Goal: Complete application form

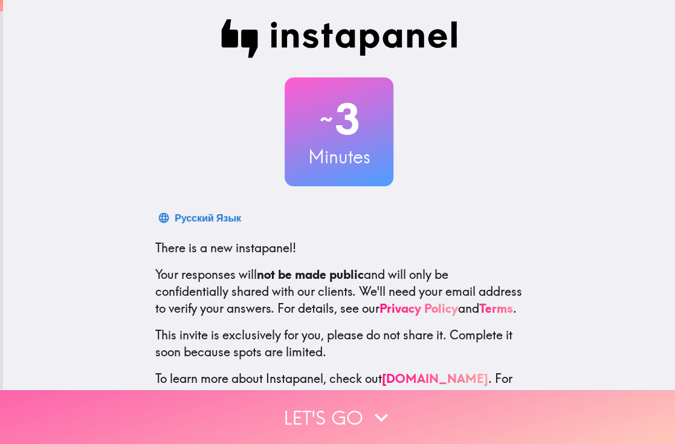
click at [373, 404] on icon "button" at bounding box center [381, 417] width 27 height 27
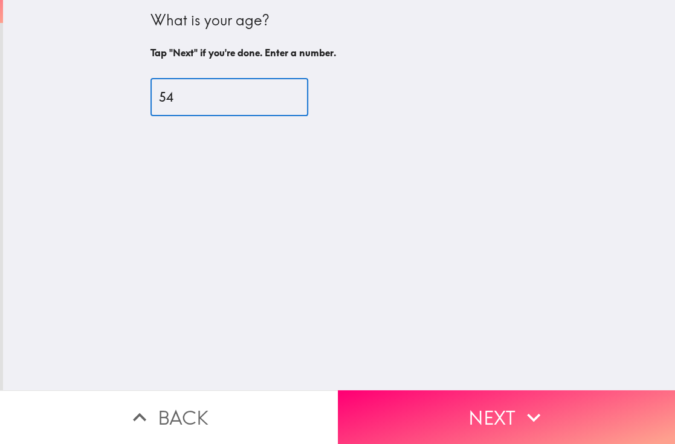
type input "54"
click at [276, 91] on input "54" at bounding box center [229, 97] width 158 height 37
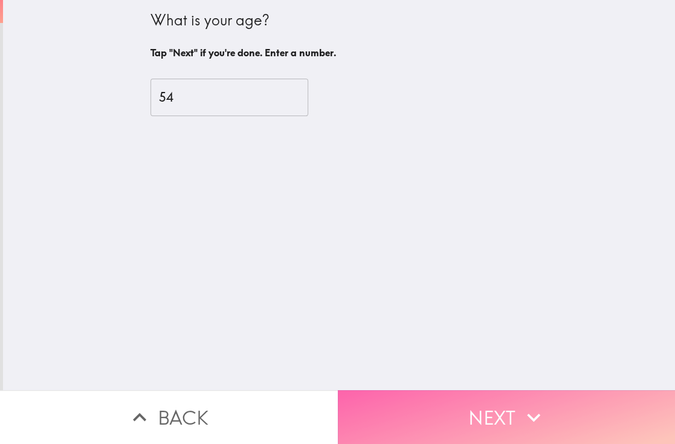
click at [488, 398] on button "Next" at bounding box center [507, 417] width 338 height 54
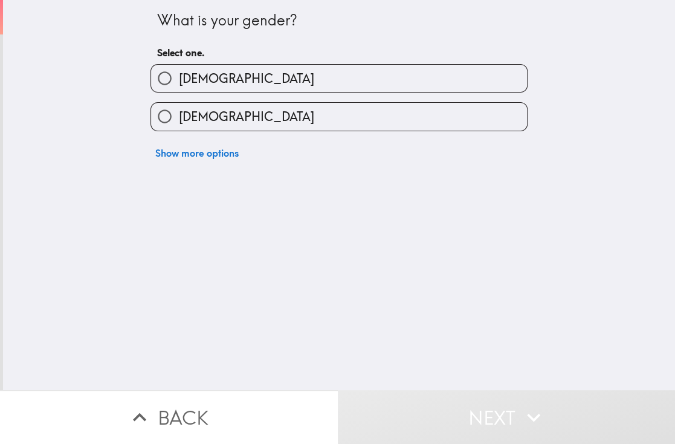
click at [321, 105] on label "[DEMOGRAPHIC_DATA]" at bounding box center [339, 116] width 376 height 27
click at [178, 105] on input "[DEMOGRAPHIC_DATA]" at bounding box center [164, 116] width 27 height 27
radio input "true"
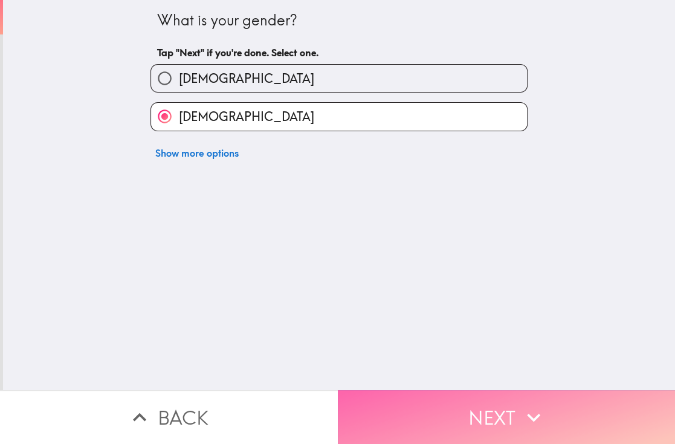
click at [496, 402] on button "Next" at bounding box center [507, 417] width 338 height 54
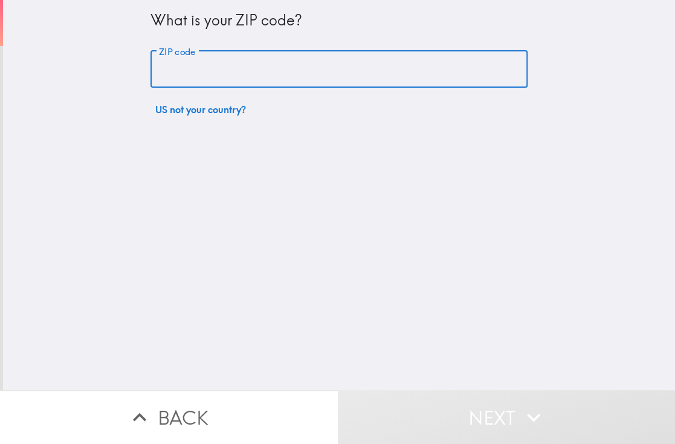
click at [292, 71] on input "ZIP code" at bounding box center [338, 69] width 377 height 37
type input "80210"
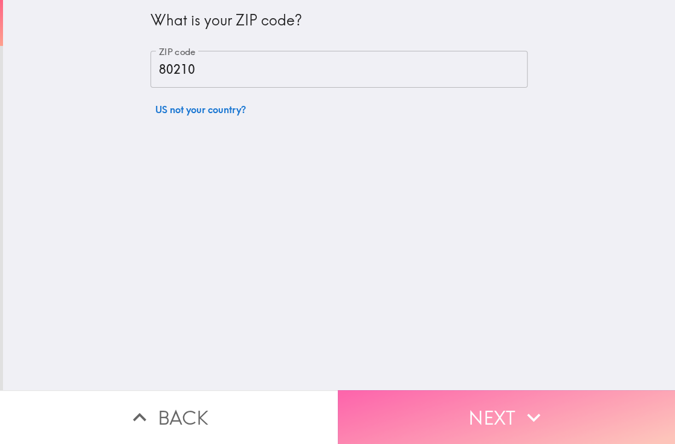
click at [496, 401] on button "Next" at bounding box center [507, 417] width 338 height 54
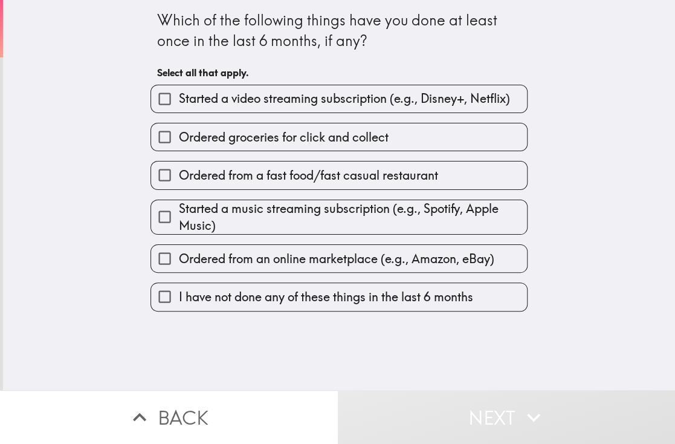
click at [154, 256] on input "Ordered from an online marketplace (e.g., Amazon, eBay)" at bounding box center [164, 258] width 27 height 27
checkbox input "true"
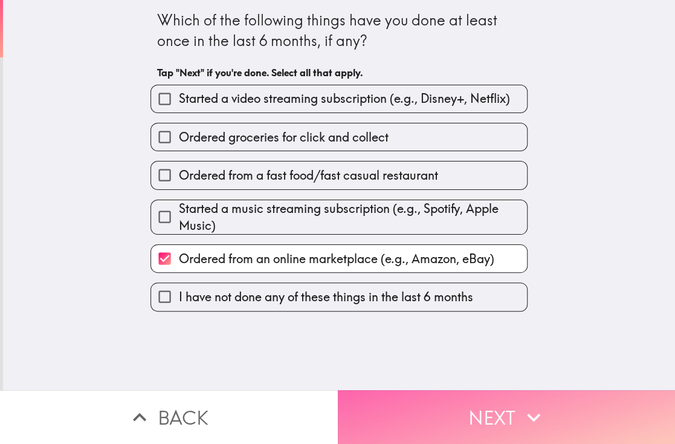
click at [476, 404] on button "Next" at bounding box center [507, 417] width 338 height 54
